Goal: Task Accomplishment & Management: Manage account settings

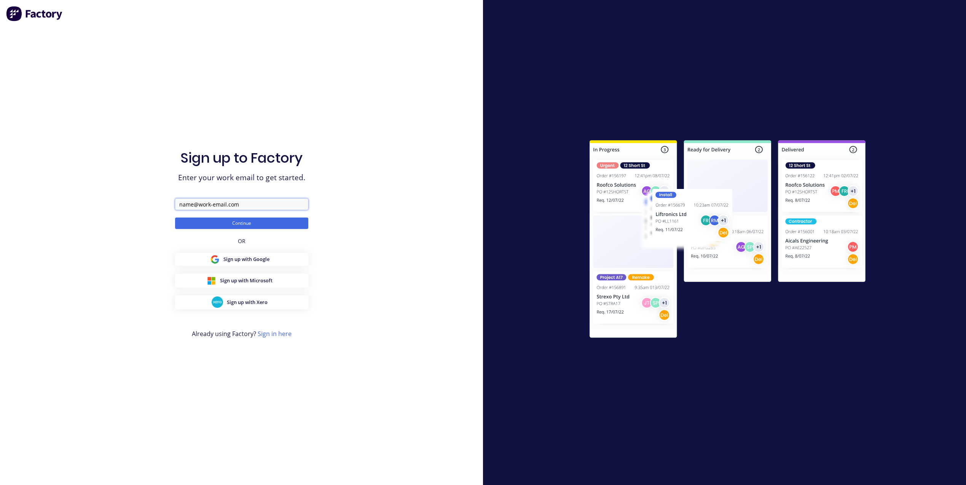
click at [225, 206] on input "text" at bounding box center [241, 203] width 133 height 11
type input "[PERSON_NAME][EMAIL_ADDRESS][DOMAIN_NAME]"
click at [249, 222] on button "Continue" at bounding box center [241, 222] width 133 height 11
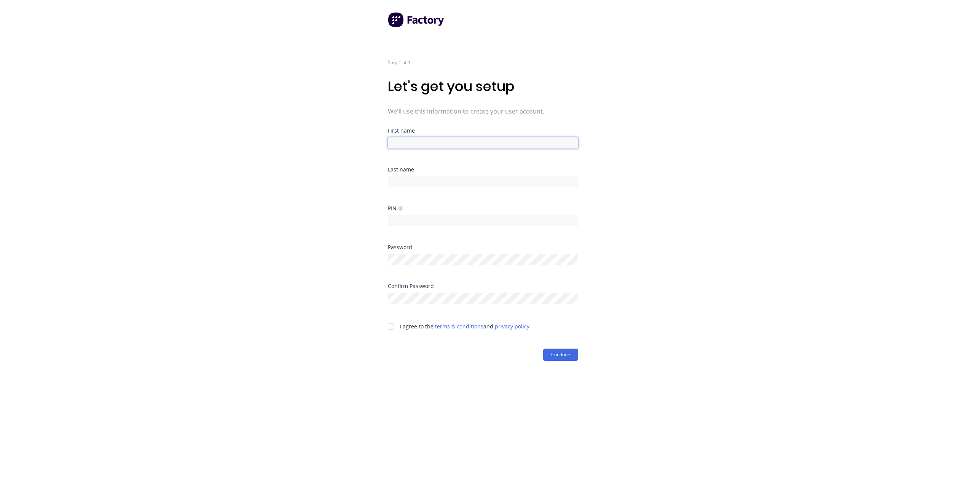
click at [423, 143] on input at bounding box center [483, 142] width 190 height 11
type input "Adam"
type input "Morris"
click at [417, 222] on input at bounding box center [483, 220] width 190 height 11
type input "1234"
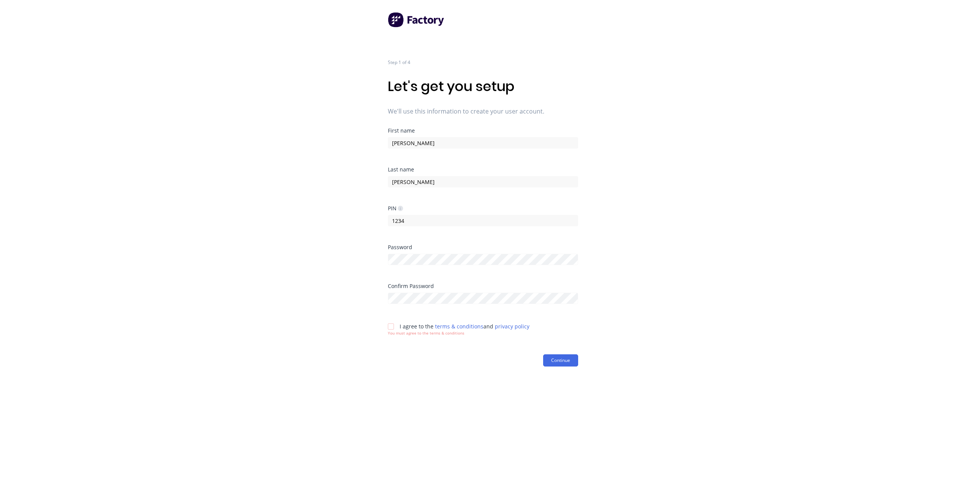
click at [404, 304] on div "Confirm Password" at bounding box center [483, 302] width 190 height 39
click at [390, 329] on div at bounding box center [390, 326] width 15 height 15
click at [547, 349] on button "Continue" at bounding box center [560, 354] width 35 height 12
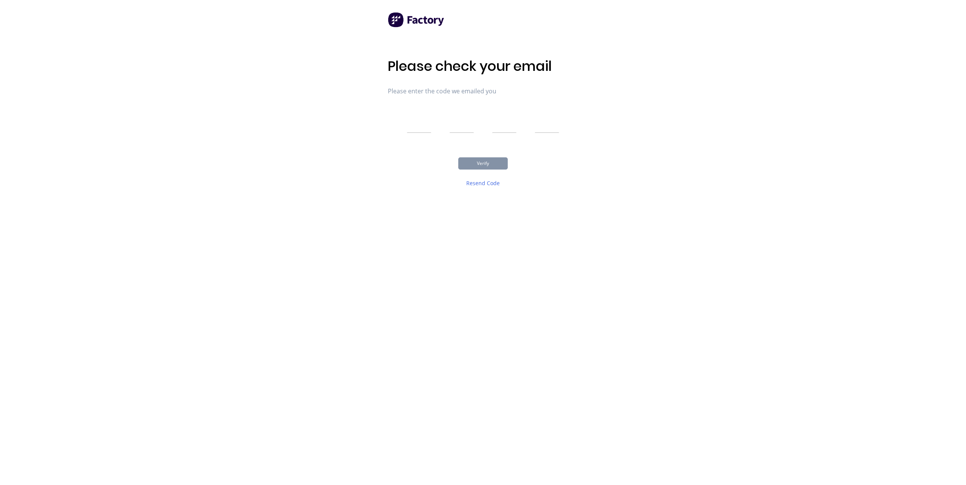
click at [421, 128] on input "text" at bounding box center [419, 123] width 24 height 19
type input "6"
type input "5"
type input "1"
type input "6"
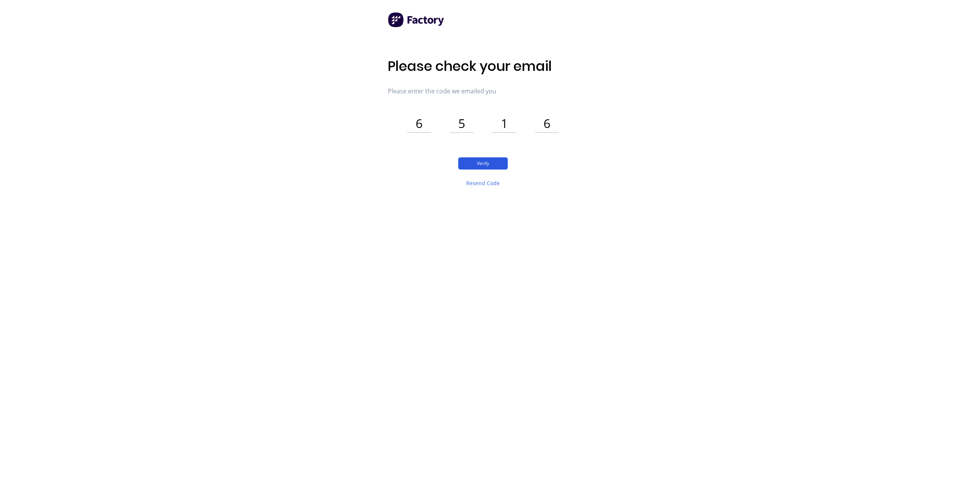
click at [474, 164] on button "Verify" at bounding box center [483, 163] width 50 height 12
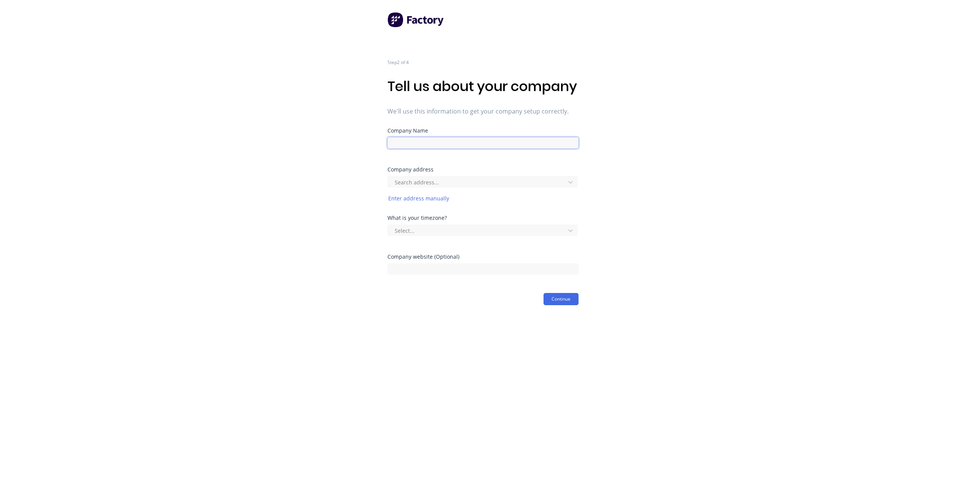
click at [470, 149] on input at bounding box center [483, 142] width 191 height 11
type input "Fatz Fabrication"
click at [445, 187] on div at bounding box center [478, 182] width 168 height 10
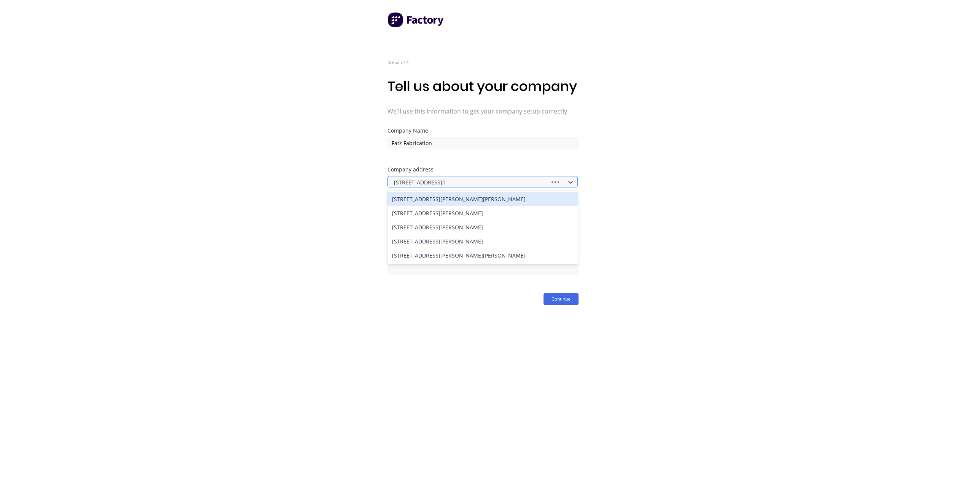
type input "3/6 Featherstone St,"
click at [454, 206] on div "3/6 Featherstone St, Parkhurst QLD, Australia" at bounding box center [483, 199] width 190 height 14
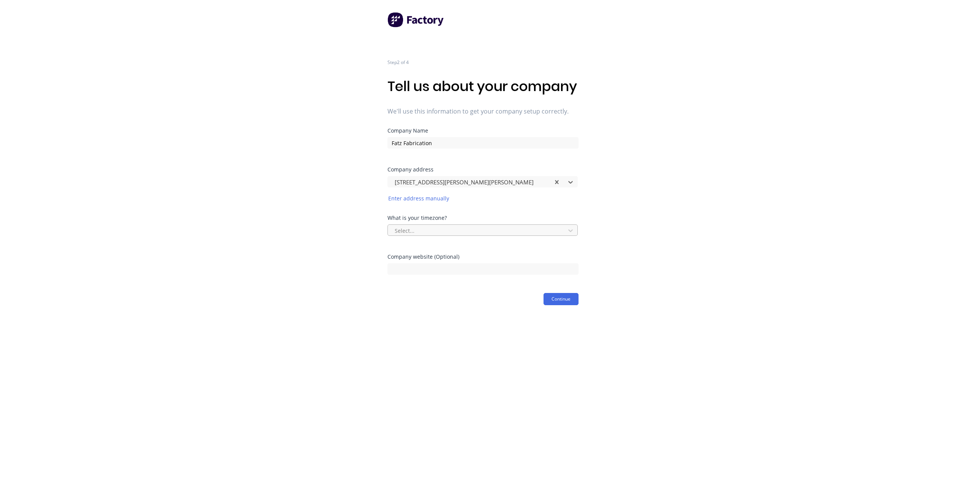
click at [543, 235] on div at bounding box center [478, 231] width 168 height 10
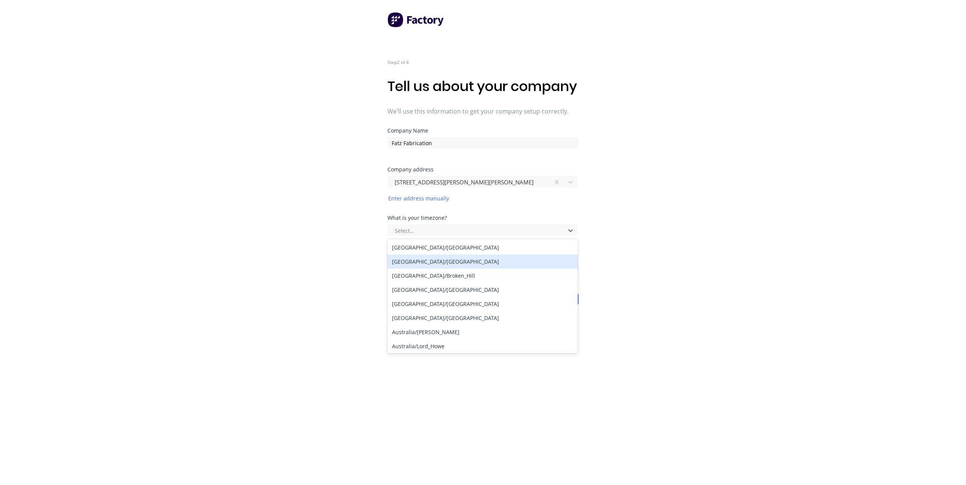
click at [531, 268] on div "Australia/Brisbane" at bounding box center [483, 261] width 190 height 14
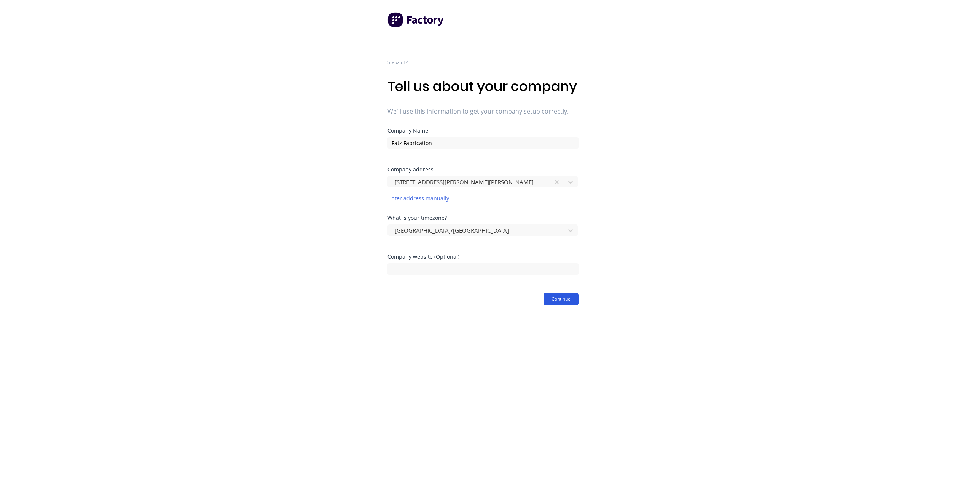
click at [559, 305] on button "Continue" at bounding box center [561, 299] width 35 height 12
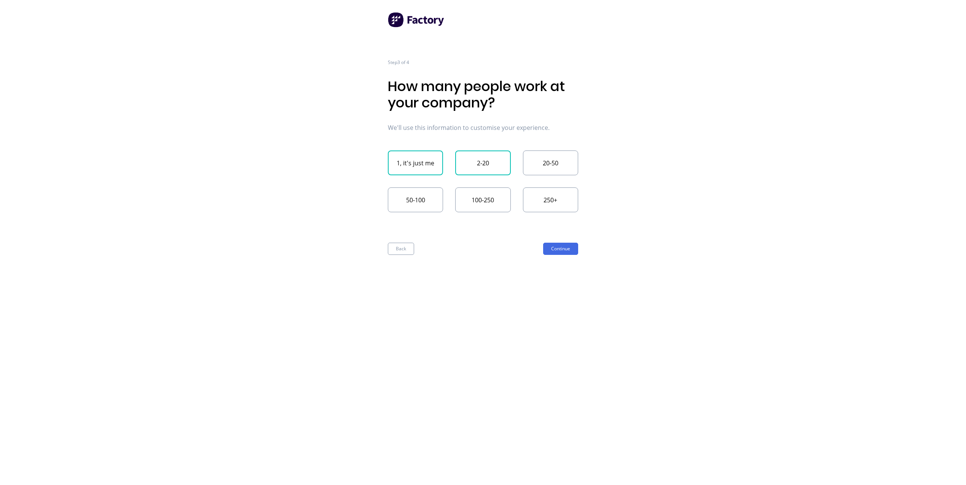
click at [469, 158] on button "2-20" at bounding box center [482, 162] width 55 height 25
click at [552, 251] on button "Continue" at bounding box center [560, 249] width 35 height 12
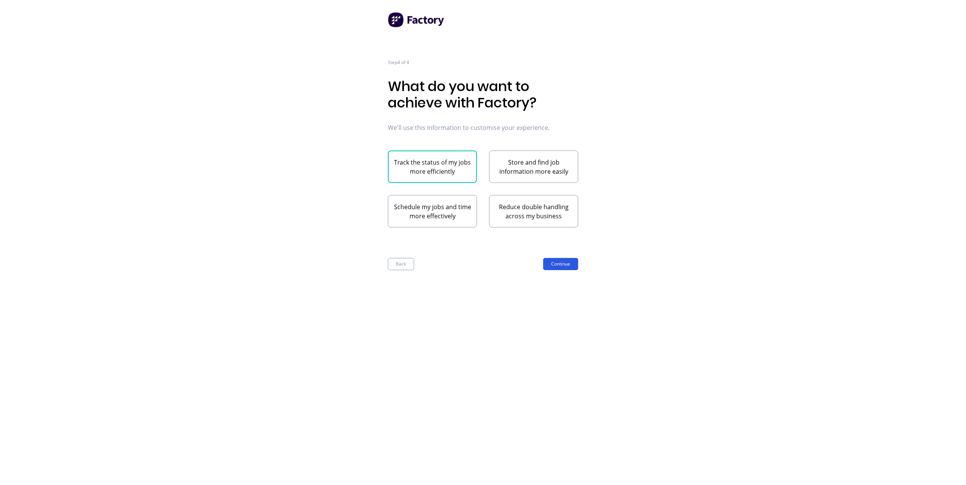
click at [559, 265] on button "Continue" at bounding box center [560, 264] width 35 height 12
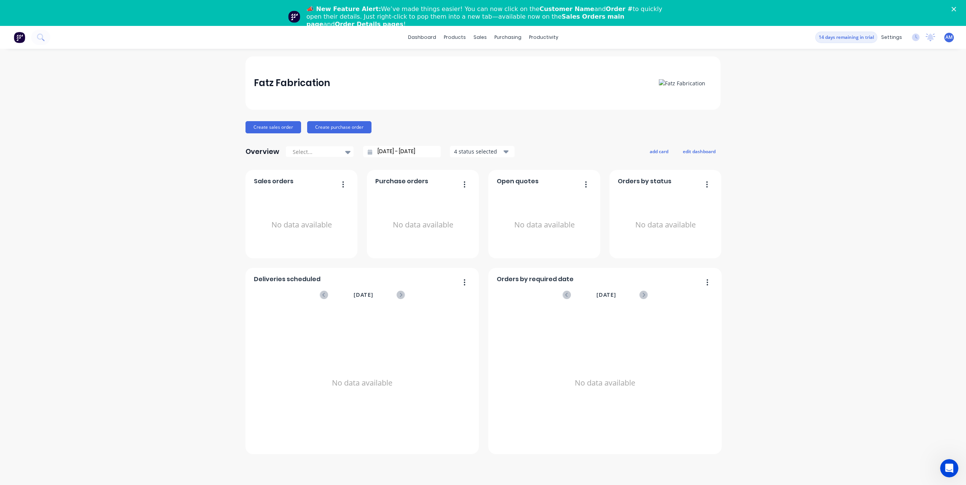
click at [949, 37] on span "AM" at bounding box center [949, 37] width 7 height 7
click at [894, 40] on div "settings" at bounding box center [892, 37] width 29 height 11
click at [846, 77] on link "Team" at bounding box center [855, 77] width 101 height 15
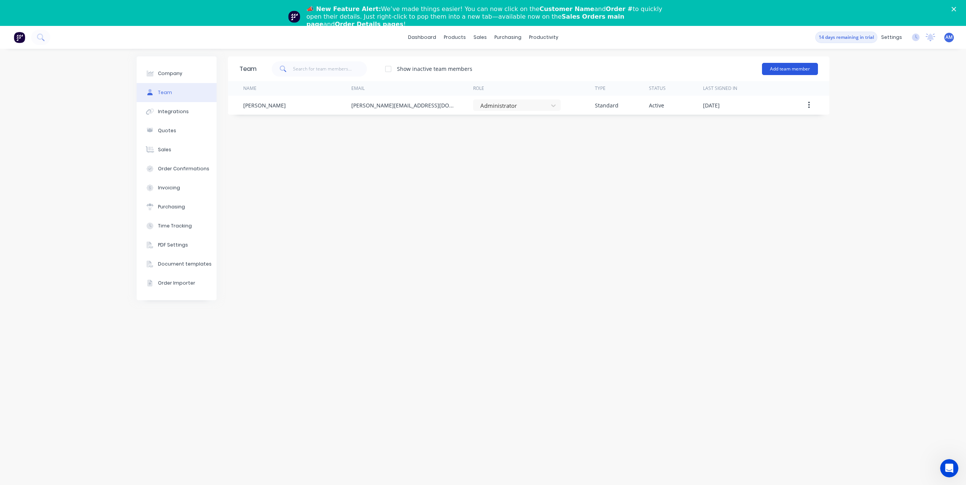
click at [803, 72] on button "Add team member" at bounding box center [790, 69] width 56 height 12
click at [706, 91] on span "A team member that can login to Factory" at bounding box center [757, 94] width 108 height 7
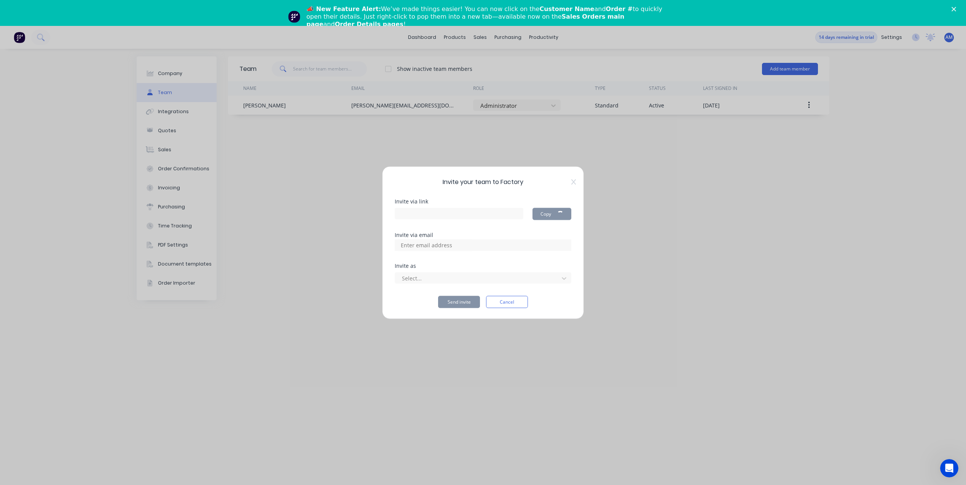
type input "https://app.factory.app/invite/tVAagxB5"
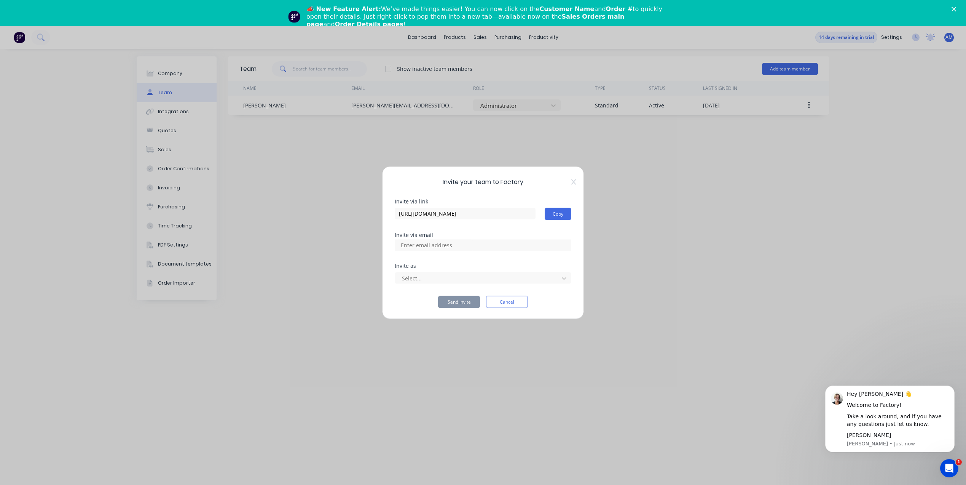
click at [447, 248] on input at bounding box center [435, 244] width 76 height 11
paste input "tradeorders@fatzfab.com.au"
type input "tradeorders@fatzfab.com.au"
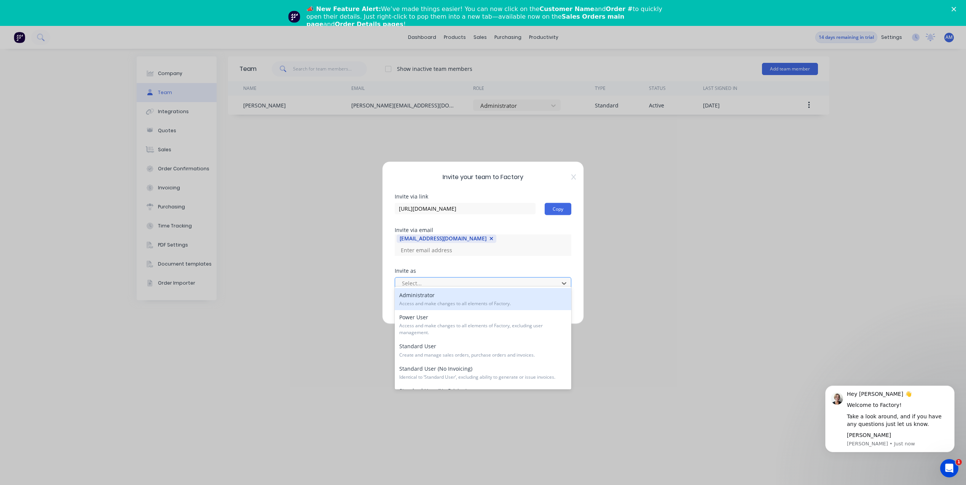
click at [485, 281] on div at bounding box center [478, 283] width 154 height 10
click at [471, 298] on div "Administrator Access and make changes to all elements of Factory." at bounding box center [483, 299] width 177 height 22
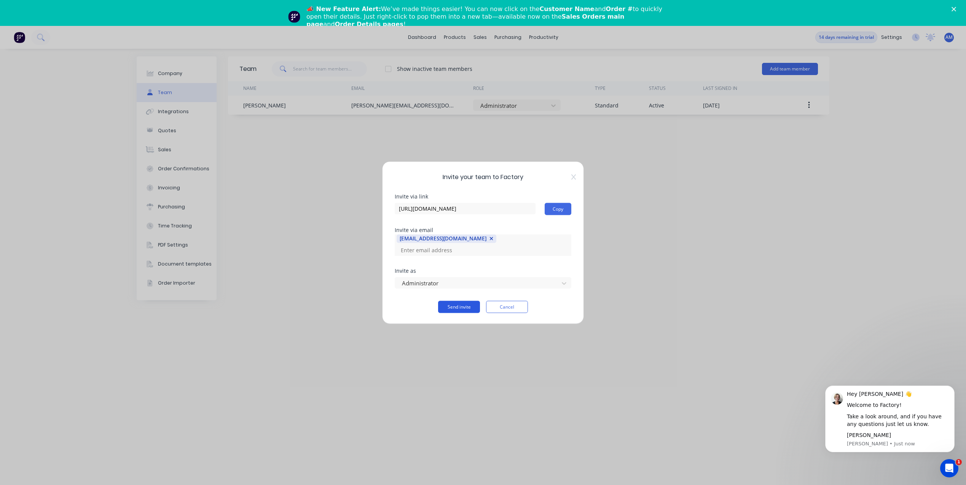
click at [468, 300] on button "Send invite" at bounding box center [459, 306] width 42 height 12
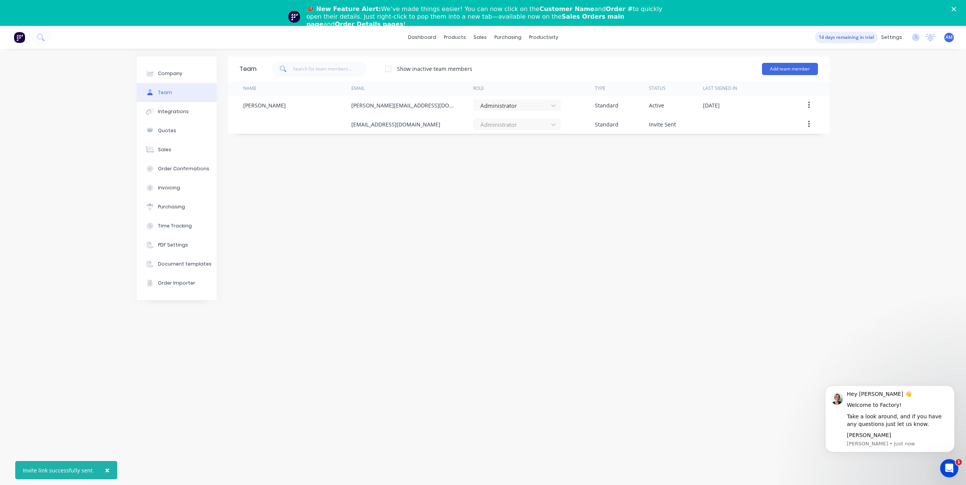
click at [481, 233] on div "Team Show inactive team members Add team member Name Email Role Type Status Las…" at bounding box center [529, 279] width 602 height 447
click at [952, 466] on icon "Open Intercom Messenger" at bounding box center [950, 468] width 13 height 13
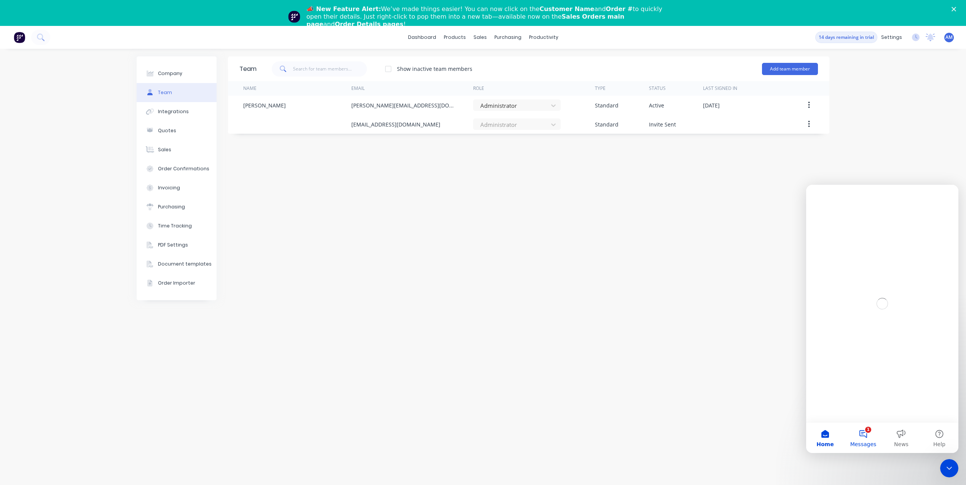
click at [868, 436] on button "1 Messages" at bounding box center [864, 437] width 38 height 30
click at [833, 434] on button "Home" at bounding box center [826, 437] width 38 height 30
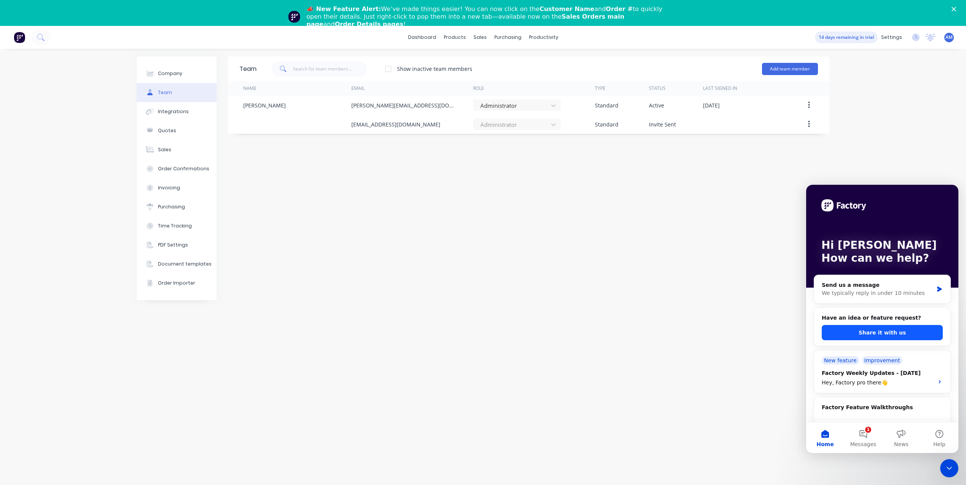
click at [885, 332] on button "Share it with us" at bounding box center [882, 332] width 121 height 15
